Goal: Navigation & Orientation: Find specific page/section

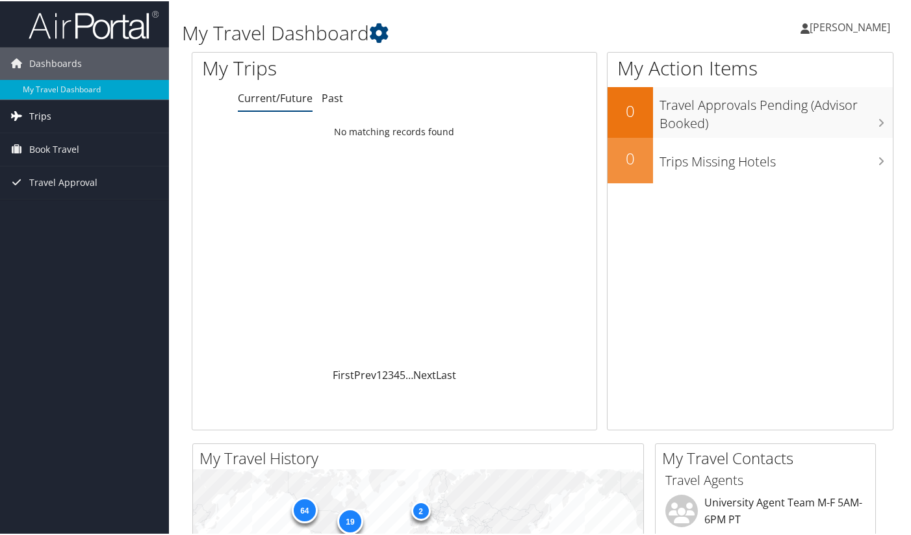
click at [58, 115] on link "Trips" at bounding box center [84, 115] width 169 height 32
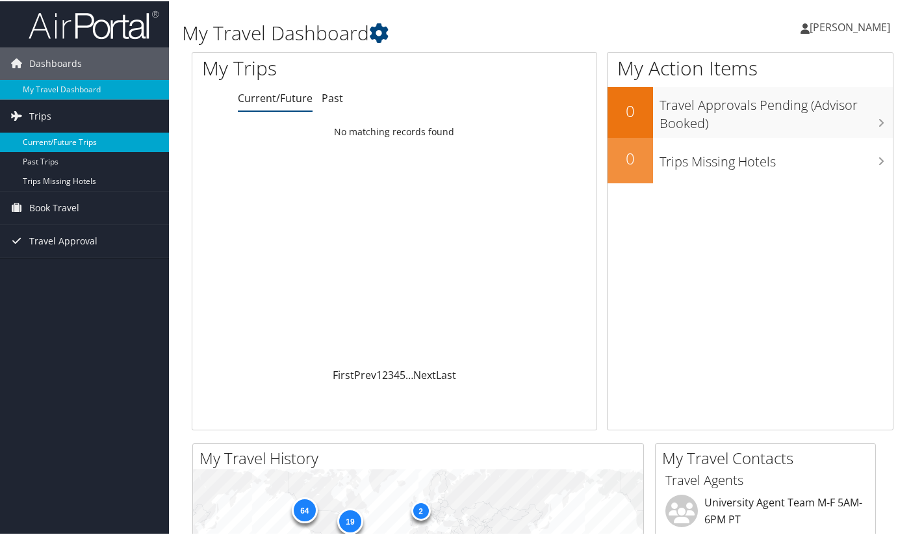
click at [54, 144] on link "Current/Future Trips" at bounding box center [84, 140] width 169 height 19
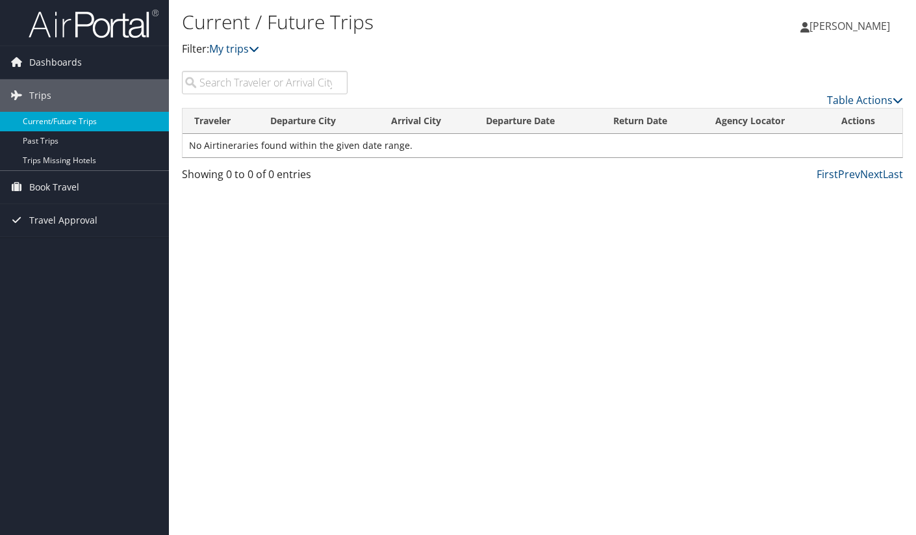
click at [90, 120] on link "Current/Future Trips" at bounding box center [84, 121] width 169 height 19
click at [53, 64] on span "Dashboards" at bounding box center [55, 62] width 53 height 32
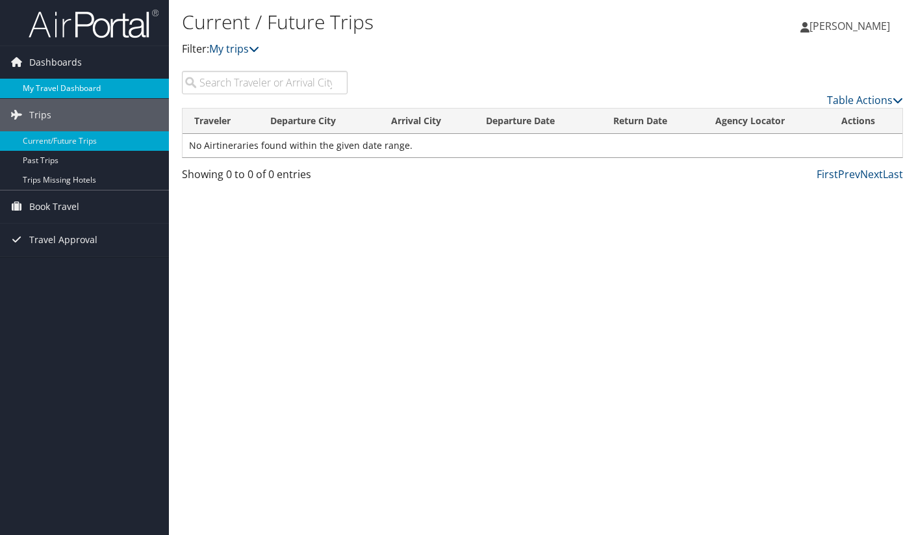
click at [54, 90] on link "My Travel Dashboard" at bounding box center [84, 88] width 169 height 19
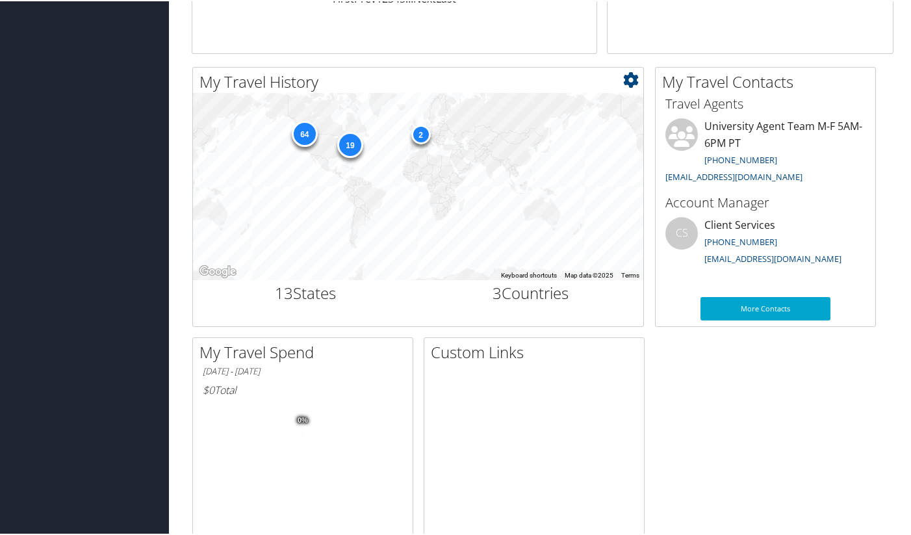
scroll to position [364, 0]
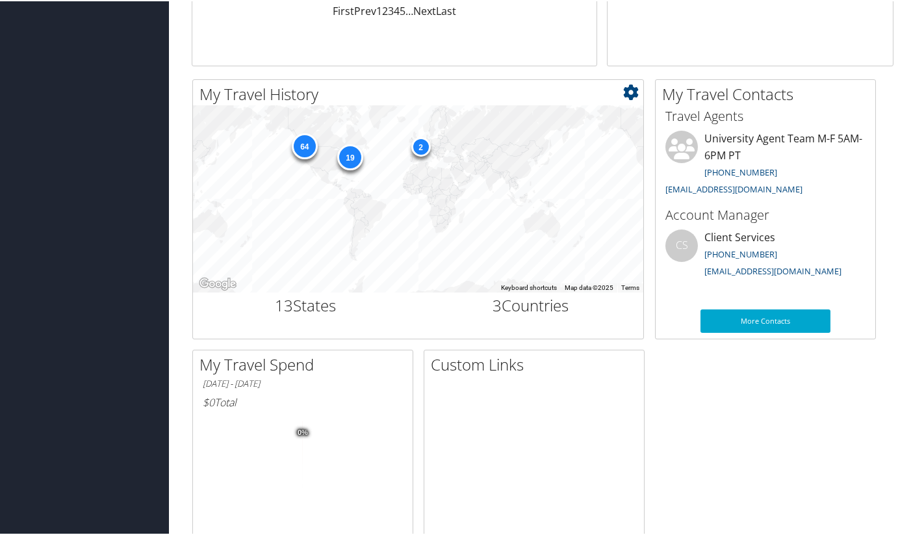
click at [307, 146] on div "64" at bounding box center [304, 145] width 26 height 26
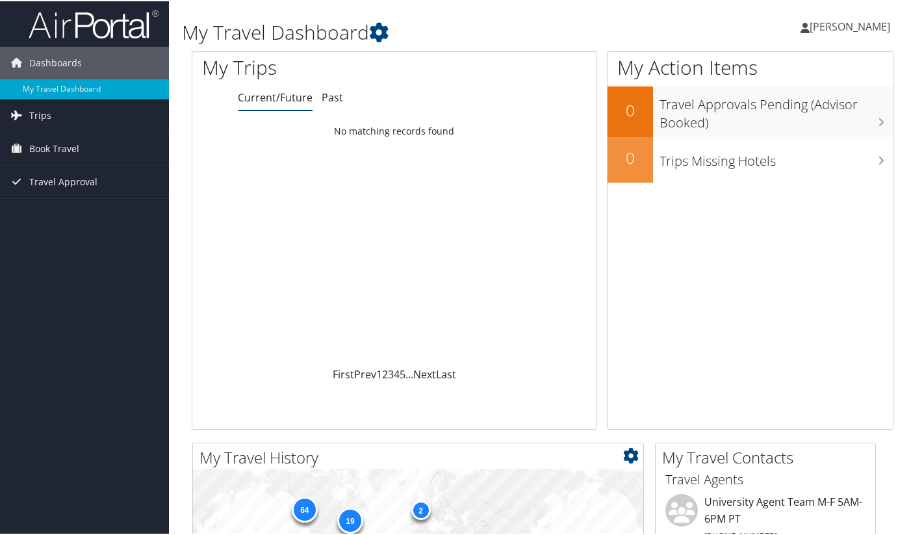
scroll to position [0, 0]
click at [42, 114] on span "Trips" at bounding box center [40, 115] width 22 height 32
click at [60, 218] on span "Book Travel" at bounding box center [54, 206] width 50 height 32
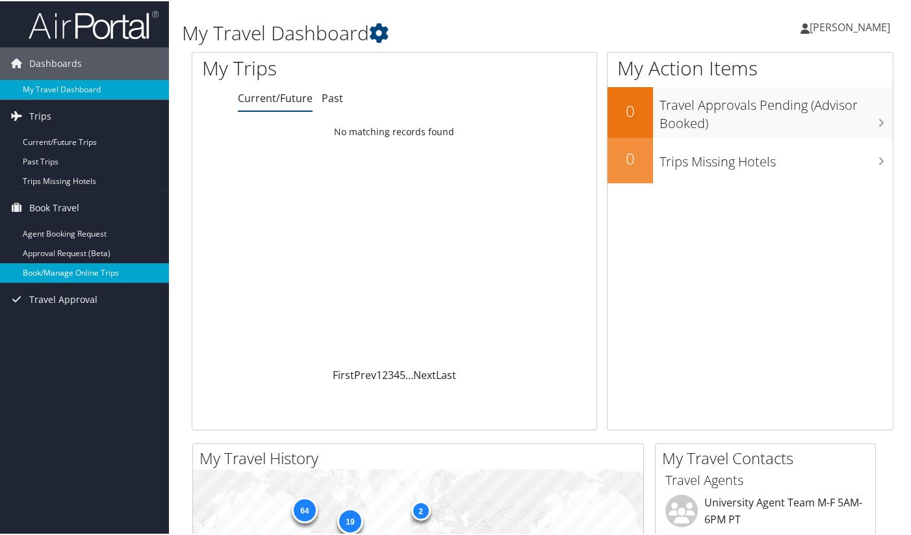
click at [70, 263] on link "Book/Manage Online Trips" at bounding box center [84, 271] width 169 height 19
